Goal: Task Accomplishment & Management: Manage account settings

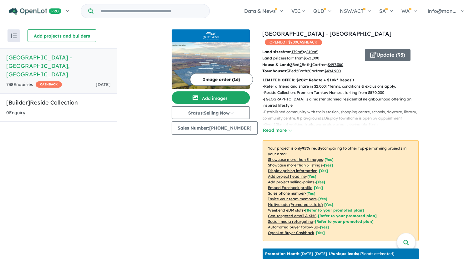
scroll to position [188, 0]
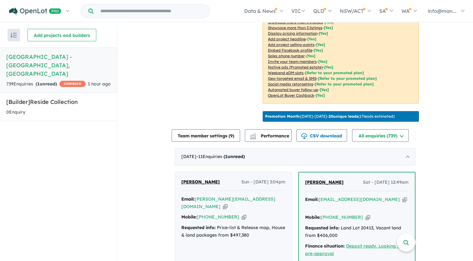
scroll to position [253, 0]
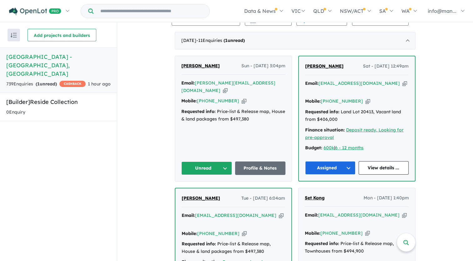
click at [228, 87] on icon "button" at bounding box center [225, 90] width 5 height 7
click at [242, 98] on icon "button" at bounding box center [244, 101] width 5 height 7
click at [217, 169] on button "Unread" at bounding box center [206, 167] width 51 height 13
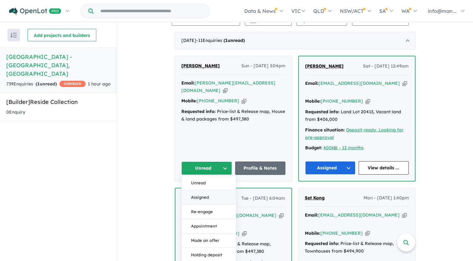
click at [215, 191] on button "Assigned" at bounding box center [209, 197] width 54 height 14
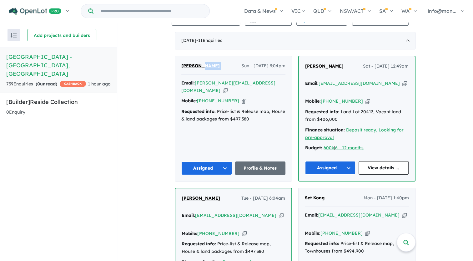
drag, startPoint x: 224, startPoint y: 64, endPoint x: 198, endPoint y: 66, distance: 26.9
click at [198, 66] on div "Jessica Jovanovic Sun - 21/09/2025, 3:04pm" at bounding box center [233, 68] width 104 height 13
